Goal: Task Accomplishment & Management: Manage account settings

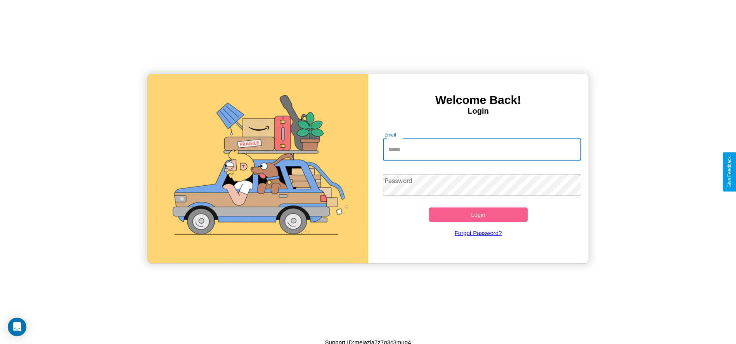
click at [482, 149] on input "Email" at bounding box center [482, 150] width 198 height 22
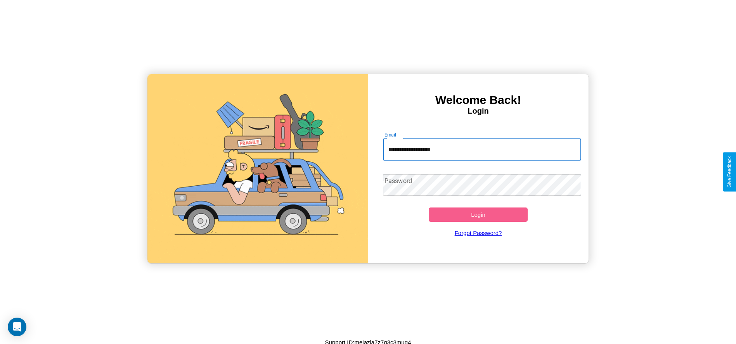
type input "**********"
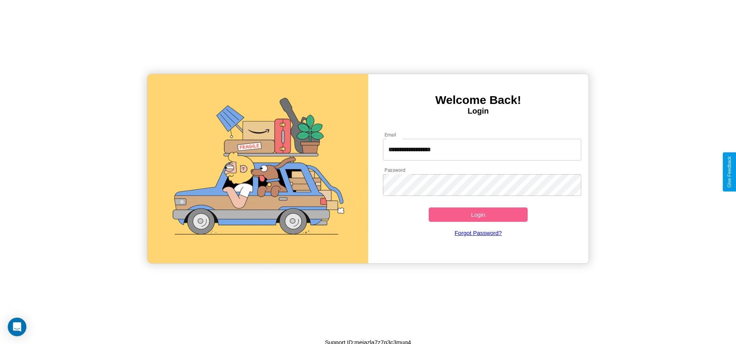
click at [478, 214] on button "Login" at bounding box center [478, 215] width 99 height 14
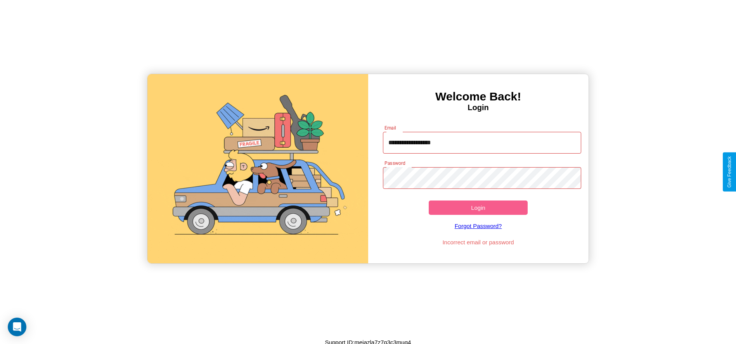
click at [478, 208] on button "Login" at bounding box center [478, 208] width 99 height 14
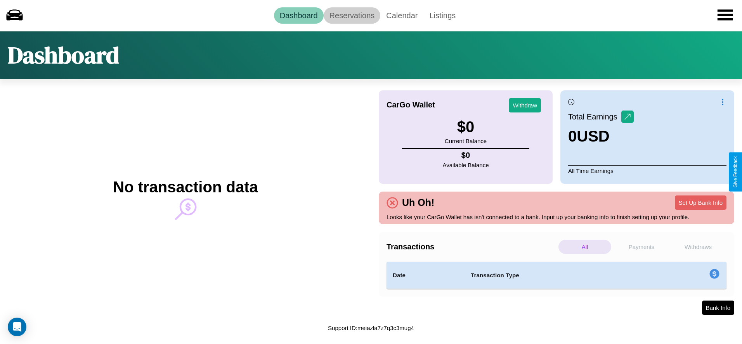
click at [351, 15] on link "Reservations" at bounding box center [351, 15] width 57 height 16
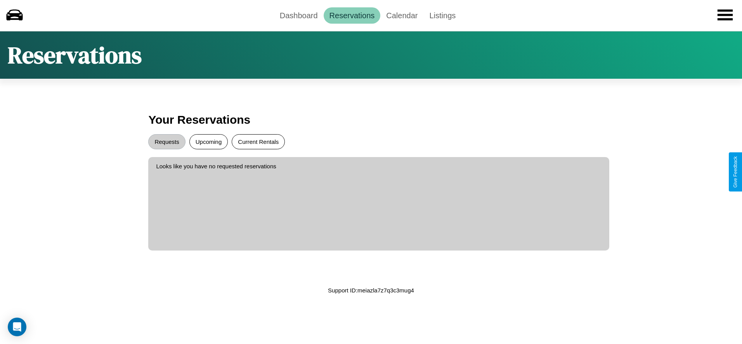
click at [258, 142] on button "Current Rentals" at bounding box center [258, 141] width 53 height 15
click at [167, 142] on button "Requests" at bounding box center [166, 141] width 37 height 15
click at [298, 15] on link "Dashboard" at bounding box center [299, 15] width 50 height 16
